Goal: Register for event/course

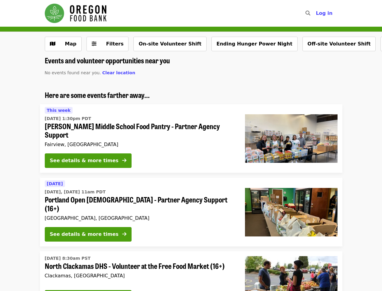
click at [310, 13] on icon "search icon" at bounding box center [308, 13] width 5 height 6
click at [326, 13] on span "Log in" at bounding box center [324, 13] width 17 height 6
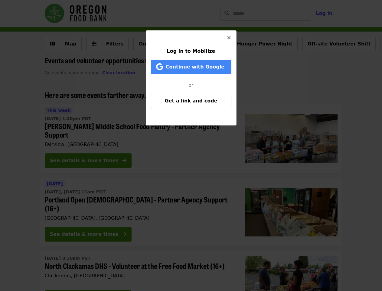
click at [104, 44] on div "Log in to Mobilize Continue with Google or Get a link and code" at bounding box center [191, 145] width 382 height 291
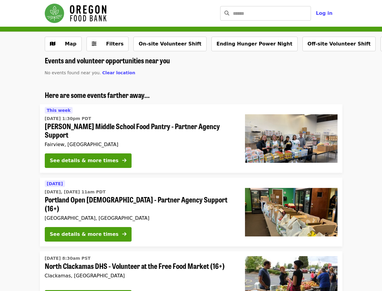
click at [158, 44] on button "On-site Volunteer Shift" at bounding box center [169, 44] width 73 height 15
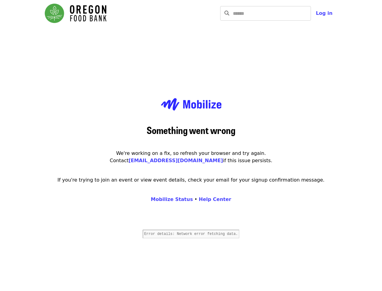
click at [300, 44] on div "Something went wrong We're working on a fix, so refresh your browser and try ag…" at bounding box center [191, 172] width 303 height 291
click at [350, 44] on main "Something went wrong We're working on a fix, so refresh your browser and try ag…" at bounding box center [191, 172] width 382 height 291
click at [376, 44] on main "Something went wrong We're working on a fix, so refresh your browser and try ag…" at bounding box center [191, 172] width 382 height 291
click at [108, 73] on div "Something went wrong We're working on a fix, so refresh your browser and try ag…" at bounding box center [191, 172] width 303 height 291
